Goal: Find specific page/section: Find specific page/section

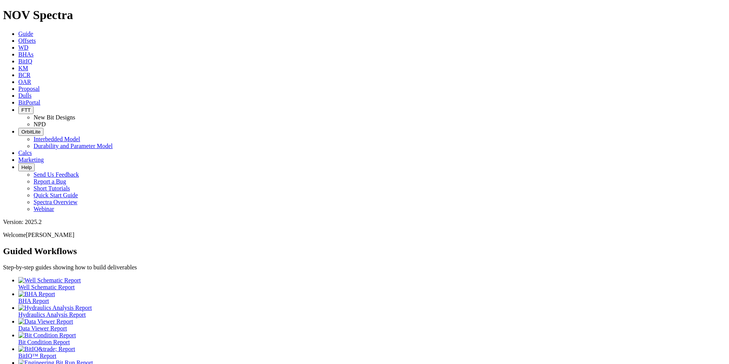
click at [32, 92] on link "Dulls" at bounding box center [24, 95] width 13 height 6
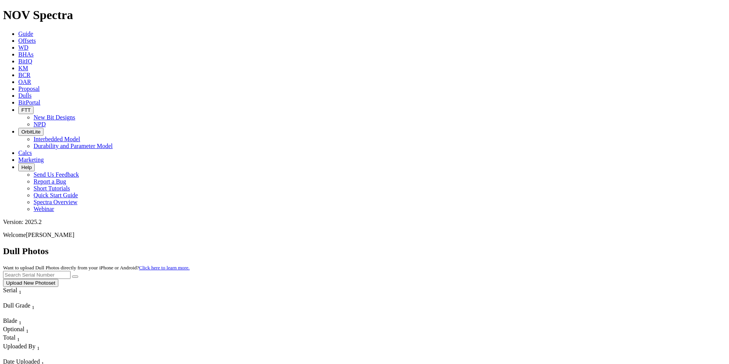
click at [71, 271] on input "text" at bounding box center [36, 275] width 67 height 8
click at [72, 275] on button "submit" at bounding box center [75, 276] width 6 height 2
click at [71, 271] on input "A320987" at bounding box center [36, 275] width 67 height 8
drag, startPoint x: 548, startPoint y: 34, endPoint x: 541, endPoint y: 31, distance: 8.2
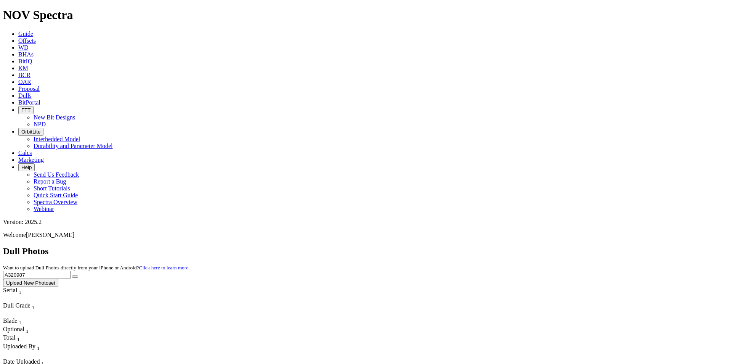
click at [538, 246] on div "Dull Photos Want to upload Dull Photos directly from your iPhone or Android? Cl…" at bounding box center [364, 266] width 723 height 41
type input "A313996"
click at [78, 275] on button "submit" at bounding box center [75, 276] width 6 height 2
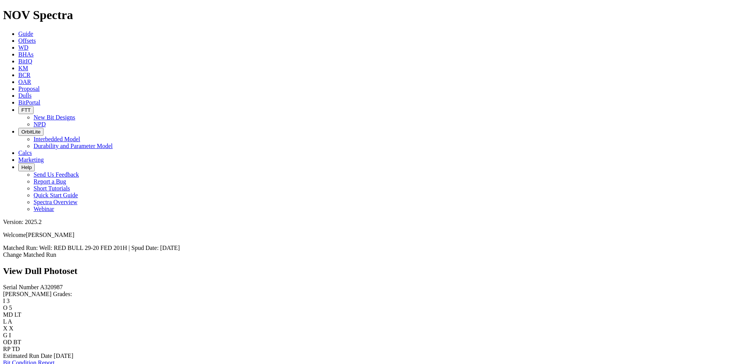
scroll to position [1487, 0]
